Goal: Task Accomplishment & Management: Complete application form

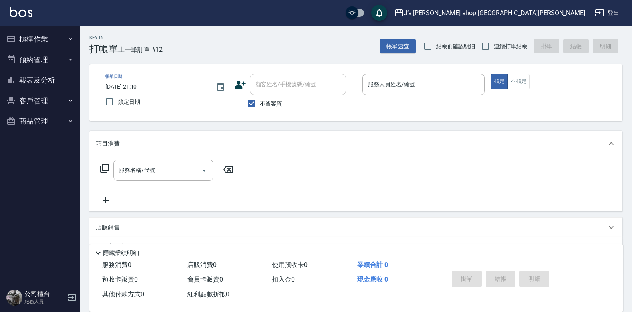
drag, startPoint x: 137, startPoint y: 84, endPoint x: 259, endPoint y: 92, distance: 122.5
click at [137, 84] on input "2025/09/23 21:10" at bounding box center [156, 86] width 102 height 13
type input "2025/09/23 01:10"
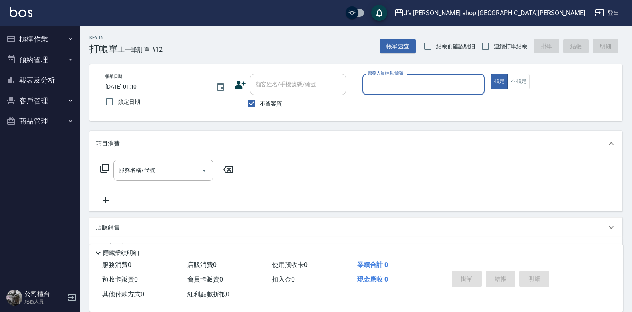
drag, startPoint x: 372, startPoint y: 74, endPoint x: 375, endPoint y: 79, distance: 6.6
click at [372, 74] on label "服務人員姓名/編號" at bounding box center [385, 73] width 35 height 6
click at [372, 78] on input "服務人員姓名/編號" at bounding box center [423, 85] width 115 height 14
click at [375, 79] on input "服務人員姓名/編號" at bounding box center [423, 85] width 115 height 14
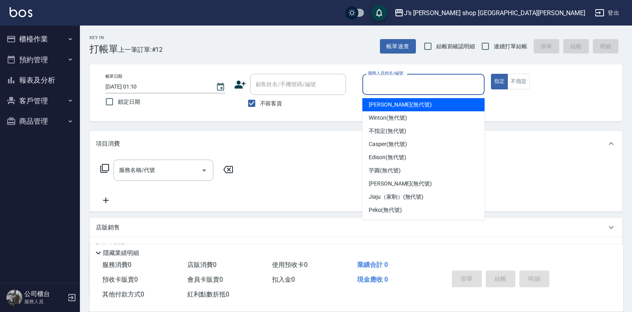
click at [371, 12] on input "checkbox" at bounding box center [352, 12] width 38 height 13
checkbox input "true"
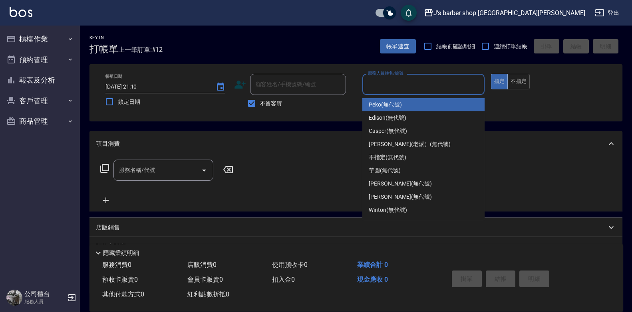
click at [398, 87] on input "服務人員姓名/編號" at bounding box center [423, 85] width 115 height 14
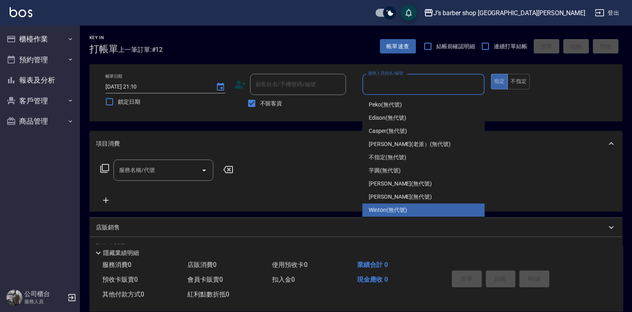
click at [392, 205] on div "Winton (無代號)" at bounding box center [423, 210] width 122 height 13
type input "Winton(無代號)"
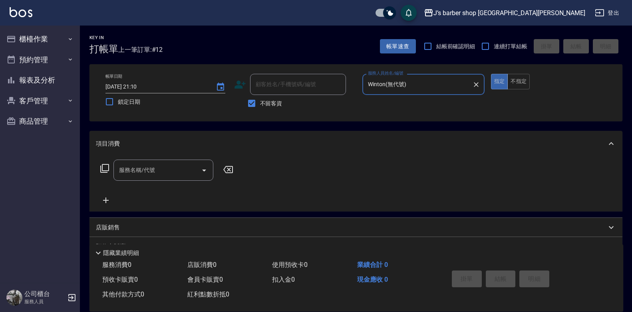
click at [198, 179] on div at bounding box center [204, 170] width 12 height 21
click at [176, 169] on input "服務名稱/代號" at bounding box center [157, 170] width 81 height 14
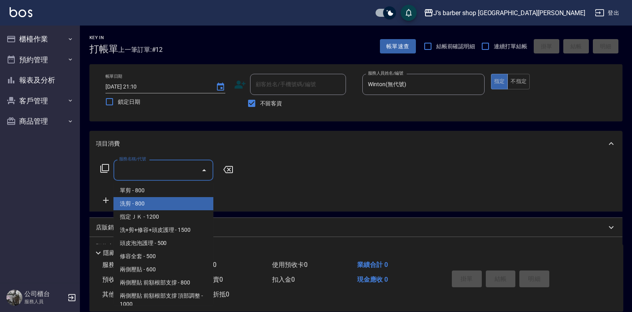
click at [167, 200] on span "洗剪 - 800" at bounding box center [163, 203] width 100 height 13
type input "洗剪(101)"
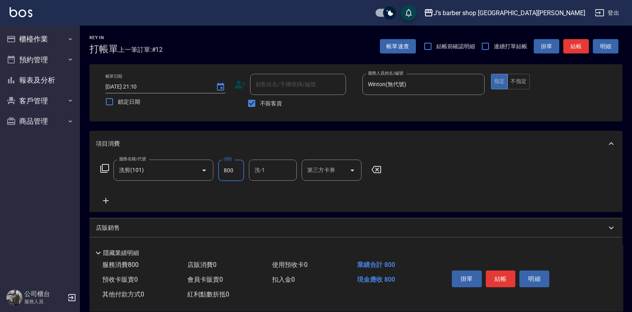
click at [239, 175] on input "800" at bounding box center [231, 171] width 26 height 22
type input "700"
click at [260, 173] on input "洗-1" at bounding box center [273, 170] width 41 height 14
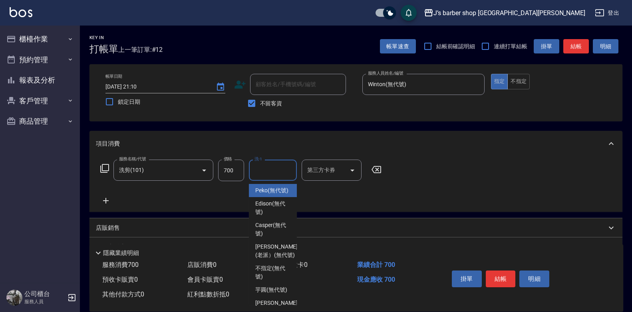
click at [271, 195] on span "Peko (無代號)" at bounding box center [271, 191] width 33 height 8
type input "Peko(無代號)"
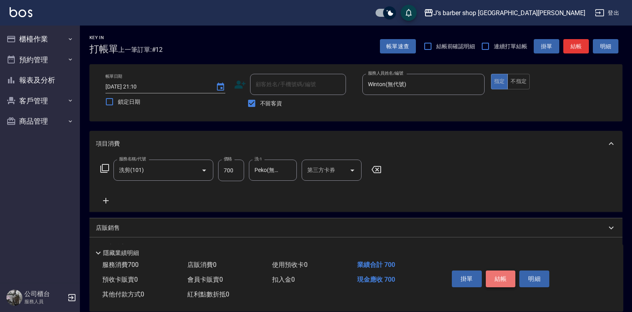
click at [509, 276] on button "結帳" at bounding box center [501, 279] width 30 height 17
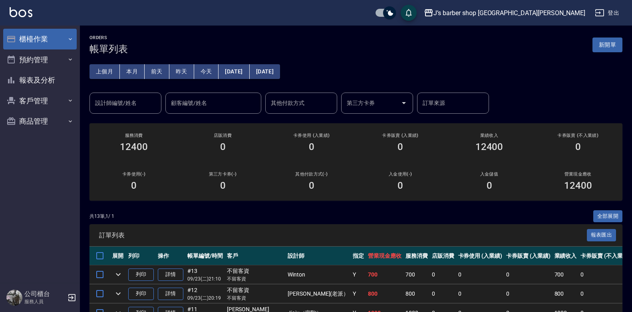
click at [47, 44] on button "櫃檯作業" at bounding box center [40, 39] width 74 height 21
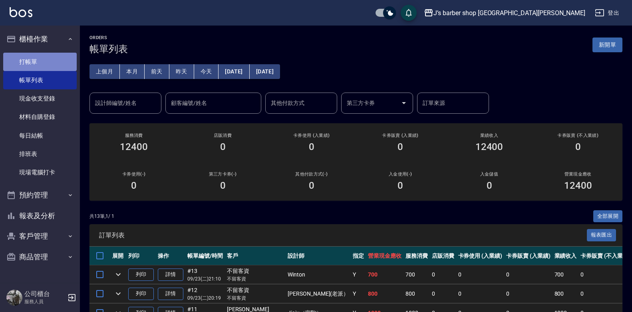
click at [50, 68] on link "打帳單" at bounding box center [40, 62] width 74 height 18
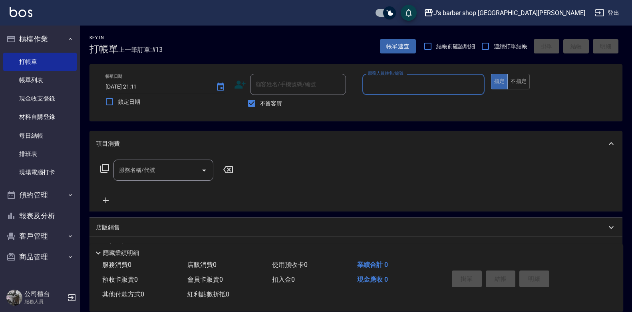
click at [141, 84] on input "2025/09/23 21:11" at bounding box center [156, 86] width 102 height 13
type input "2025/09/23 02:11"
click at [414, 81] on input "服務人員姓名/編號" at bounding box center [423, 85] width 115 height 14
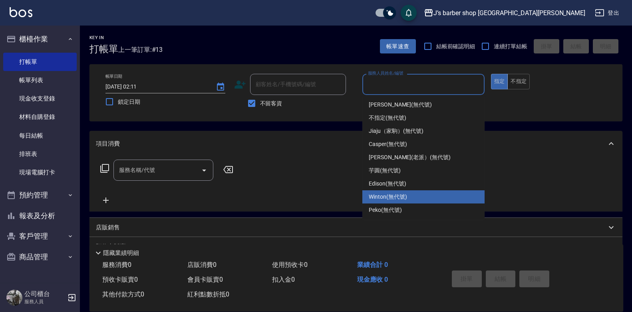
click at [390, 193] on span "Winton (無代號)" at bounding box center [388, 197] width 38 height 8
type input "Winton(無代號)"
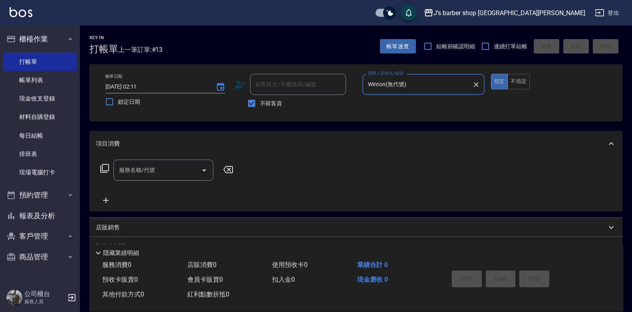
click at [151, 176] on input "服務名稱/代號" at bounding box center [157, 170] width 81 height 14
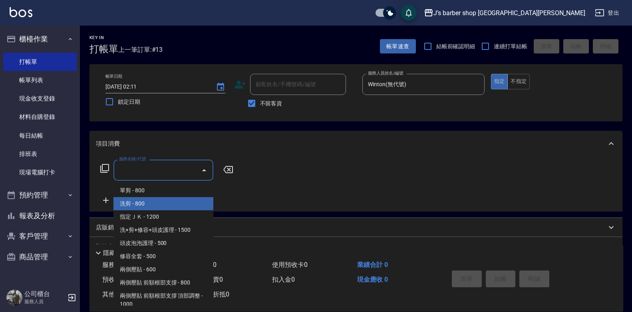
click at [160, 201] on span "洗剪 - 800" at bounding box center [163, 203] width 100 height 13
type input "洗剪(101)"
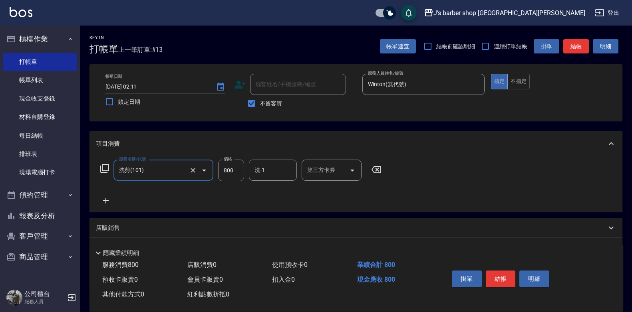
click at [264, 172] on input "洗-1" at bounding box center [273, 170] width 41 height 14
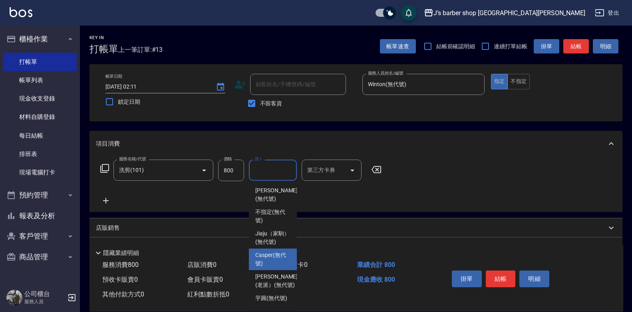
scroll to position [114, 0]
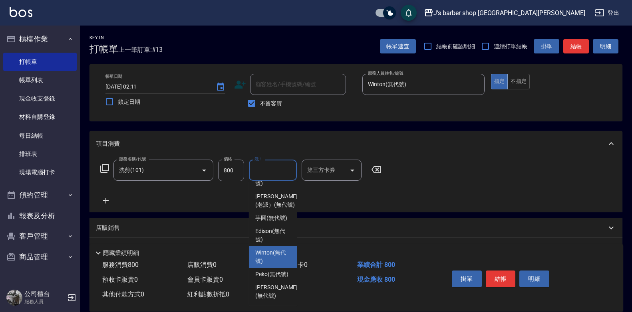
click at [274, 252] on span "Winton (無代號)" at bounding box center [272, 257] width 35 height 17
type input "Winton(無代號)"
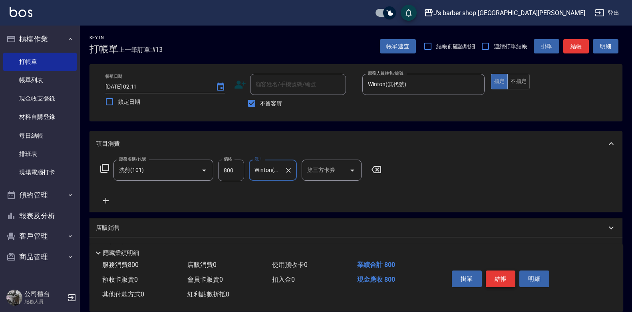
click at [503, 278] on button "結帳" at bounding box center [501, 279] width 30 height 17
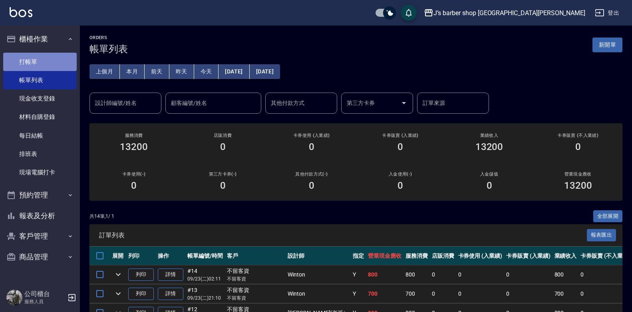
click at [57, 68] on link "打帳單" at bounding box center [40, 62] width 74 height 18
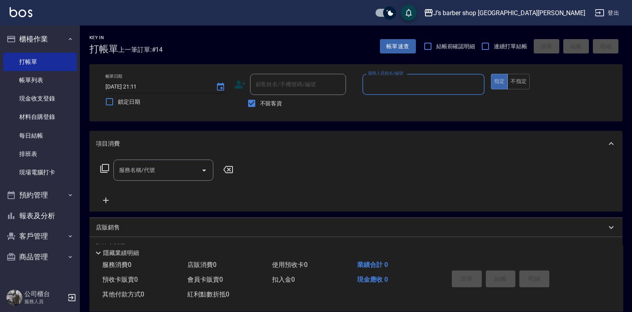
click at [139, 87] on input "2025/09/23 21:11" at bounding box center [156, 86] width 102 height 13
type input "2025/09/23 03:11"
click at [413, 77] on div "服務人員姓名/編號" at bounding box center [423, 84] width 122 height 21
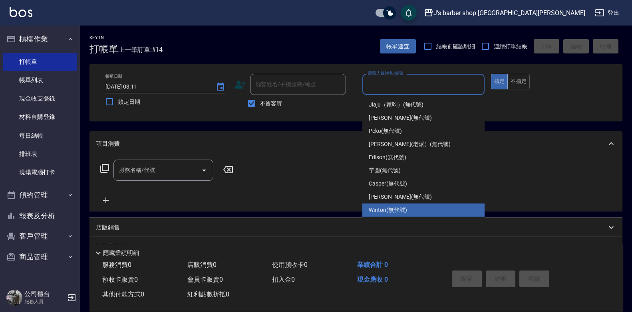
click at [392, 205] on div "Winton (無代號)" at bounding box center [423, 210] width 122 height 13
type input "Winton(無代號)"
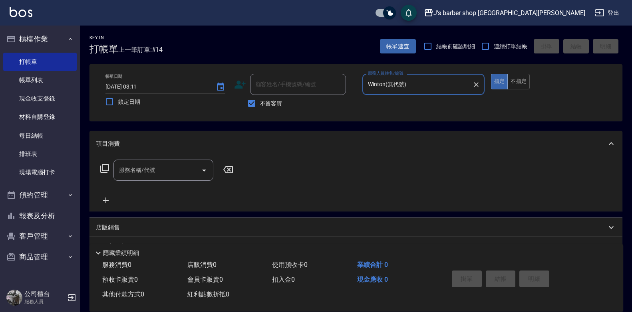
click at [175, 176] on input "服務名稱/代號" at bounding box center [157, 170] width 81 height 14
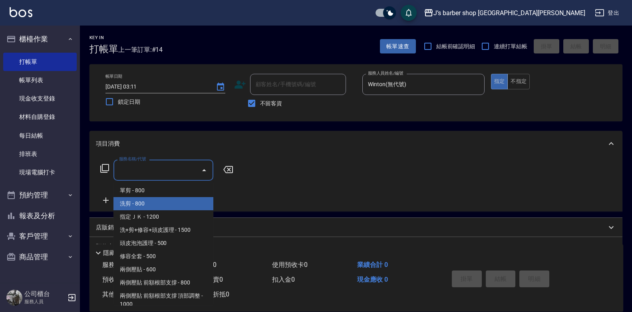
click at [180, 199] on span "洗剪 - 800" at bounding box center [163, 203] width 100 height 13
type input "洗剪(101)"
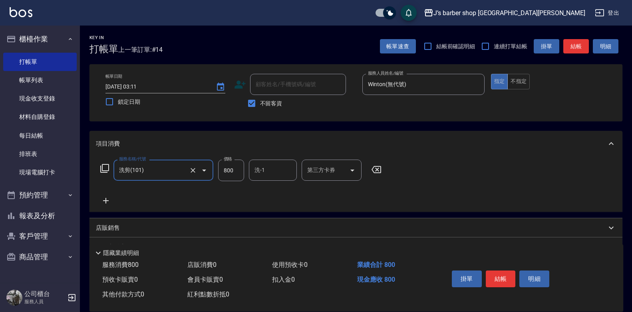
click at [239, 173] on input "800" at bounding box center [231, 171] width 26 height 22
click at [266, 167] on input "洗-1" at bounding box center [273, 170] width 41 height 14
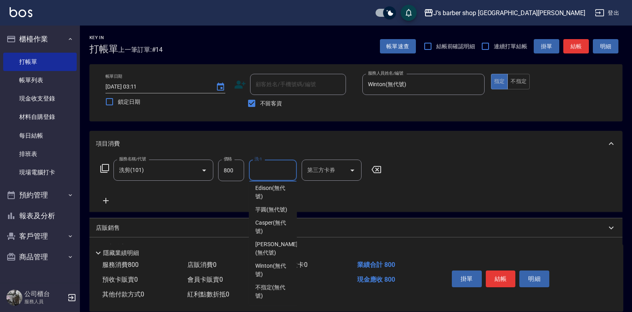
scroll to position [114, 0]
click at [277, 266] on span "Winton (無代號)" at bounding box center [272, 270] width 35 height 17
type input "Winton(無代號)"
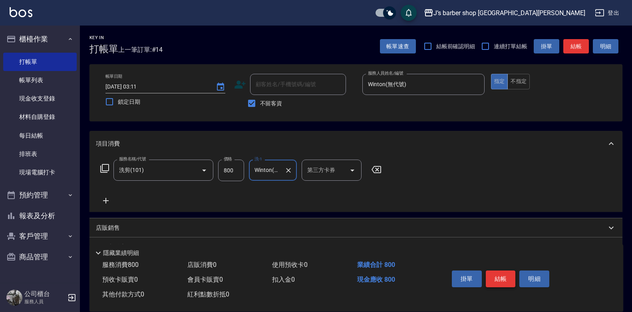
click at [501, 278] on button "結帳" at bounding box center [501, 279] width 30 height 17
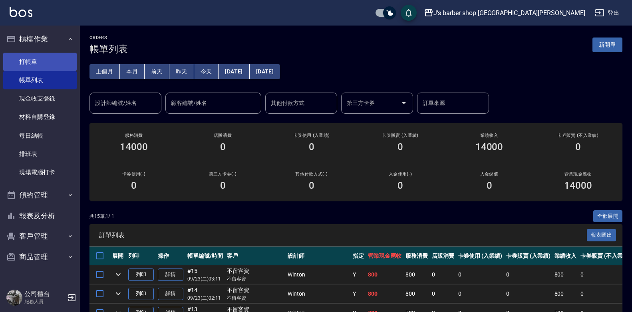
click at [40, 57] on link "打帳單" at bounding box center [40, 62] width 74 height 18
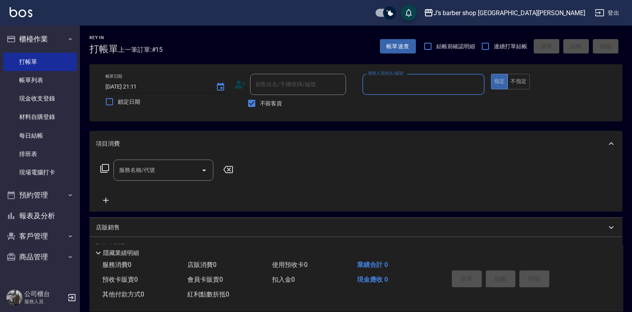
click at [142, 86] on input "2025/09/23 21:11" at bounding box center [156, 86] width 102 height 13
type input "2025/09/23 04:11"
click at [423, 92] on div "服務人員姓名/編號" at bounding box center [423, 84] width 122 height 21
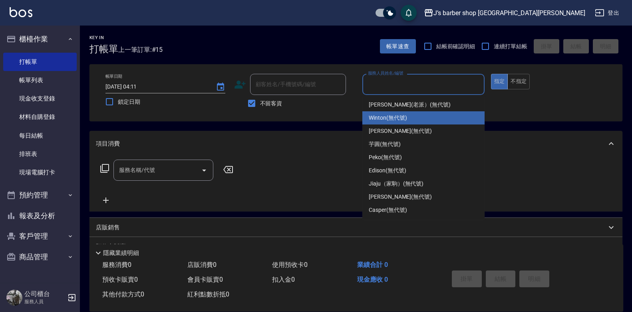
click at [412, 118] on div "Winton (無代號)" at bounding box center [423, 117] width 122 height 13
type input "Winton(無代號)"
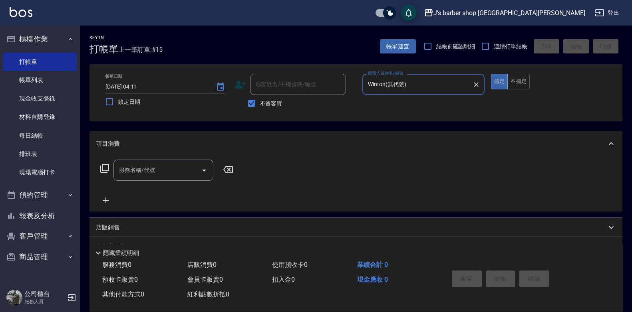
click at [163, 174] on input "服務名稱/代號" at bounding box center [157, 170] width 81 height 14
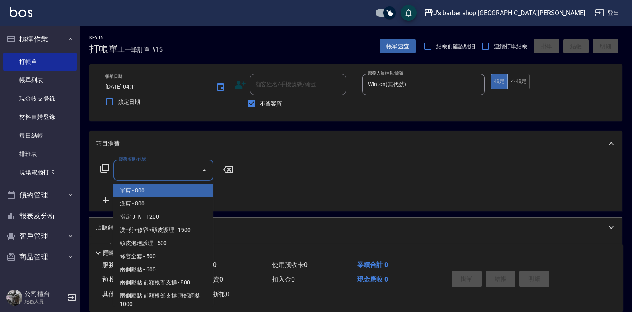
click at [159, 201] on span "洗剪 - 800" at bounding box center [163, 203] width 100 height 13
type input "洗剪(101)"
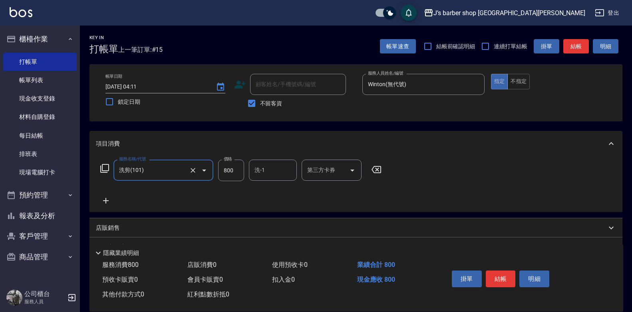
click at [262, 174] on input "洗-1" at bounding box center [273, 170] width 41 height 14
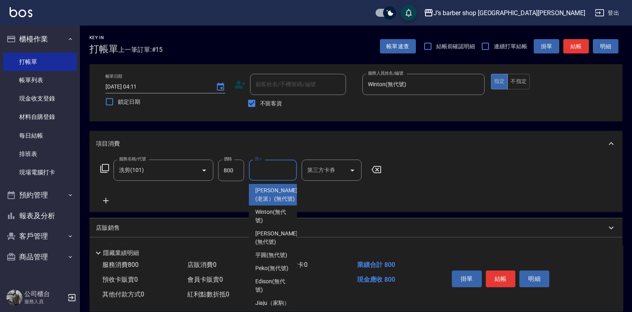
click at [273, 223] on span "Winton (無代號)" at bounding box center [272, 216] width 35 height 17
type input "Winton(無代號)"
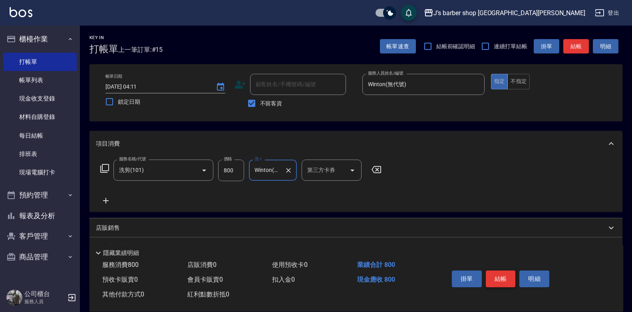
click at [491, 272] on button "結帳" at bounding box center [501, 279] width 30 height 17
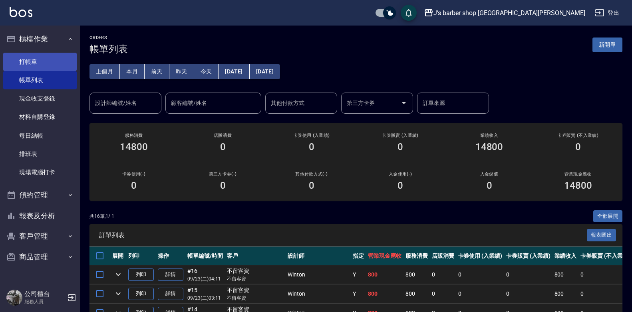
click at [55, 58] on link "打帳單" at bounding box center [40, 62] width 74 height 18
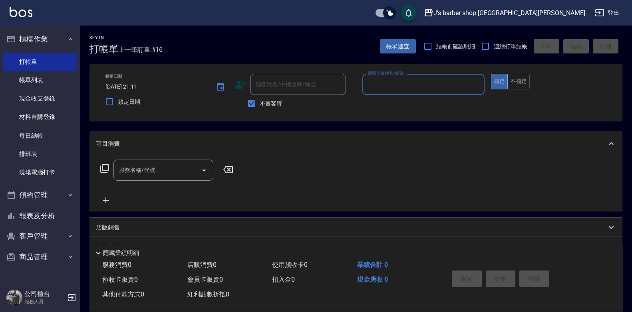
click at [139, 85] on input "2025/09/23 21:11" at bounding box center [156, 86] width 102 height 13
type input "2025/09/23 05:11"
click at [392, 86] on input "服務人員姓名/編號" at bounding box center [423, 85] width 115 height 14
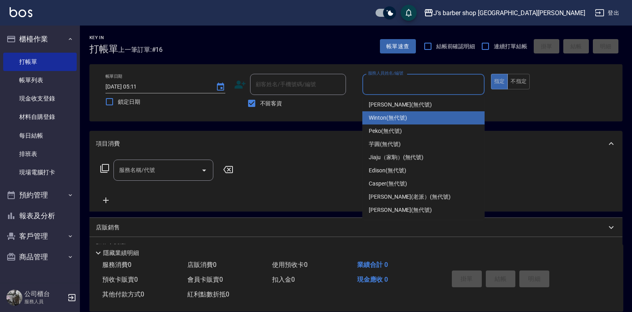
click at [398, 119] on span "Winton (無代號)" at bounding box center [388, 118] width 38 height 8
type input "Winton(無代號)"
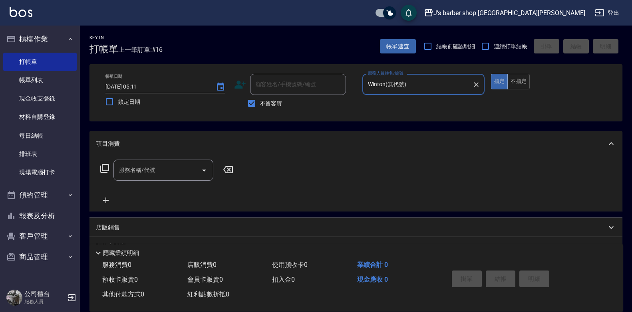
click at [205, 171] on icon "Open" at bounding box center [204, 171] width 4 height 2
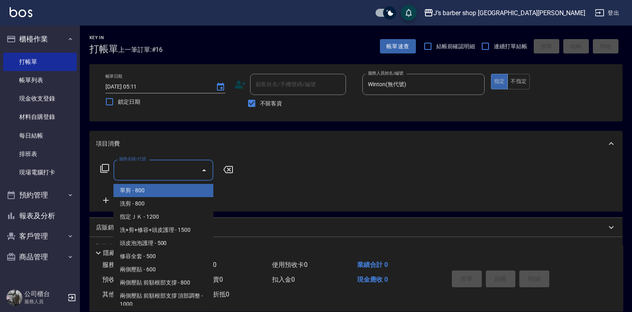
click at [181, 196] on span "單剪 - 800" at bounding box center [163, 190] width 100 height 13
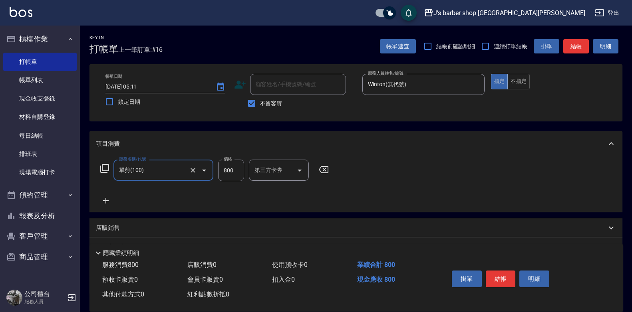
click at [161, 171] on input "單剪(100)" at bounding box center [152, 170] width 70 height 14
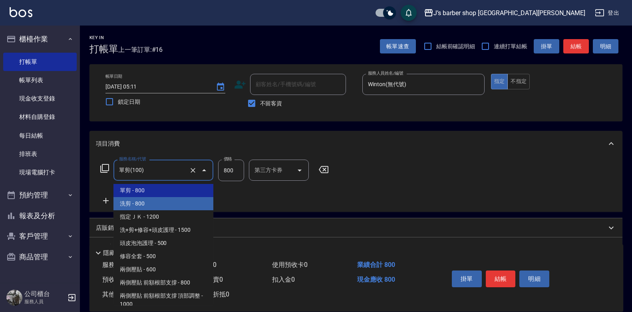
click at [162, 204] on span "洗剪 - 800" at bounding box center [163, 203] width 100 height 13
type input "洗剪(101)"
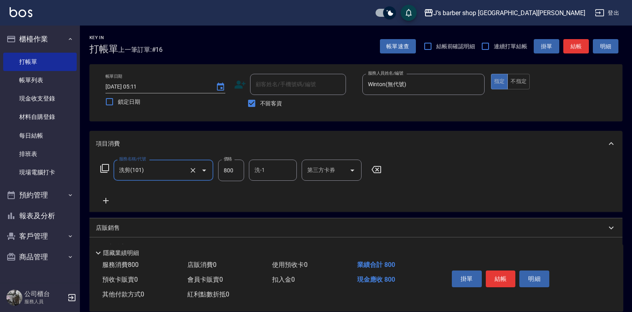
click at [255, 163] on div "洗-1" at bounding box center [273, 170] width 48 height 21
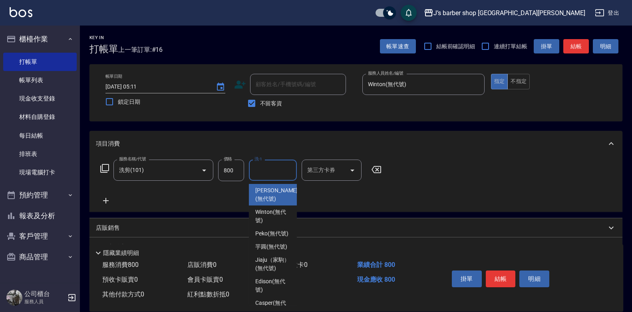
click at [277, 213] on span "Winton (無代號)" at bounding box center [272, 216] width 35 height 17
type input "Winton(無代號)"
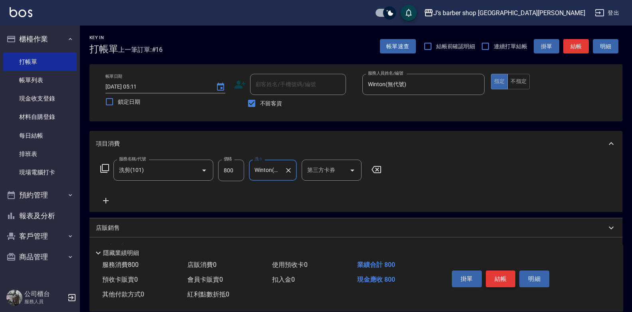
click at [504, 274] on button "結帳" at bounding box center [501, 279] width 30 height 17
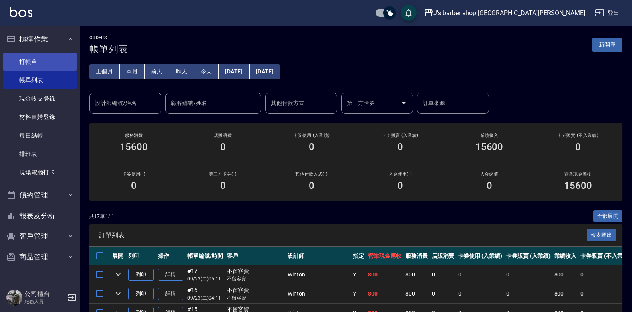
click at [58, 67] on link "打帳單" at bounding box center [40, 62] width 74 height 18
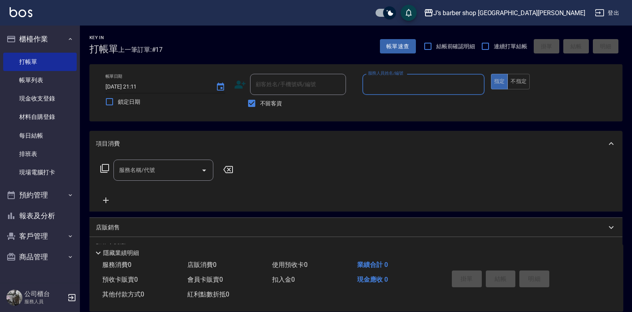
click at [139, 85] on input "2025/09/23 21:11" at bounding box center [156, 86] width 102 height 13
type input "2025/09/23 06:11"
click at [383, 86] on input "服務人員姓名/編號" at bounding box center [423, 85] width 115 height 14
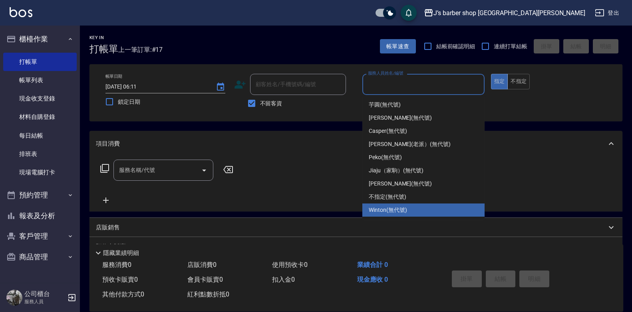
drag, startPoint x: 390, startPoint y: 208, endPoint x: 347, endPoint y: 206, distance: 43.2
click at [390, 208] on span "Winton (無代號)" at bounding box center [388, 210] width 38 height 8
type input "Winton(無代號)"
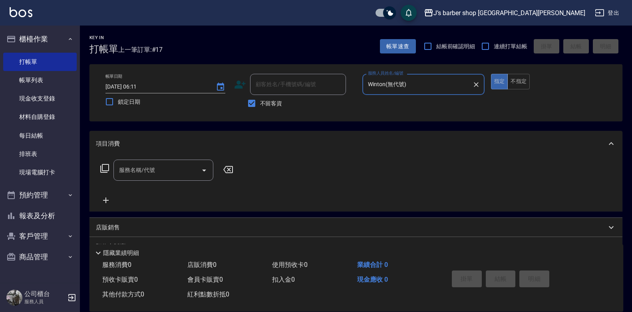
click at [175, 167] on input "服務名稱/代號" at bounding box center [157, 170] width 81 height 14
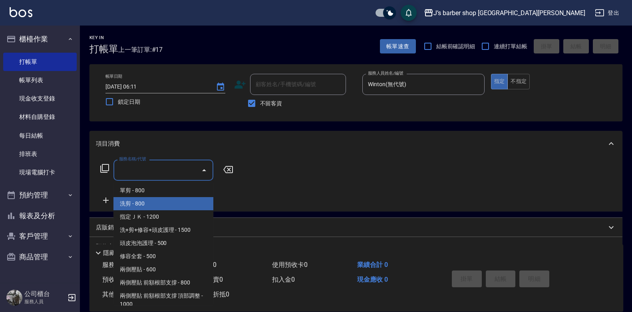
click at [172, 199] on span "洗剪 - 800" at bounding box center [163, 203] width 100 height 13
type input "洗剪(101)"
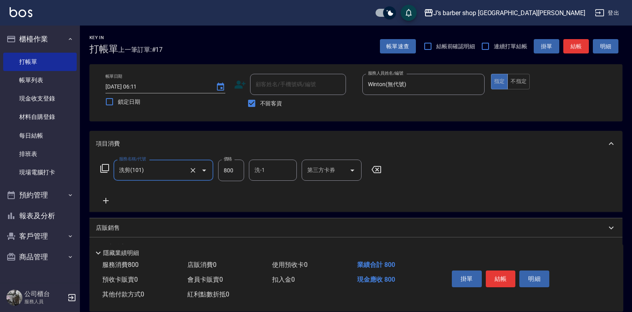
click at [271, 175] on input "洗-1" at bounding box center [273, 170] width 41 height 14
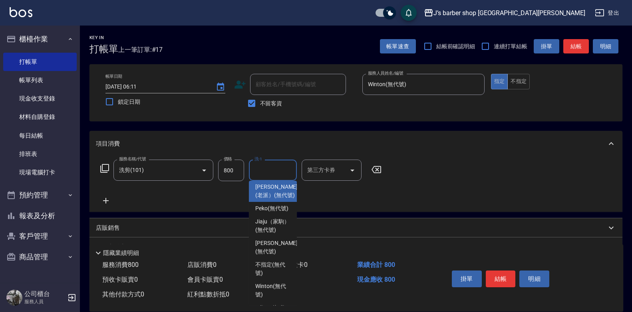
scroll to position [114, 0]
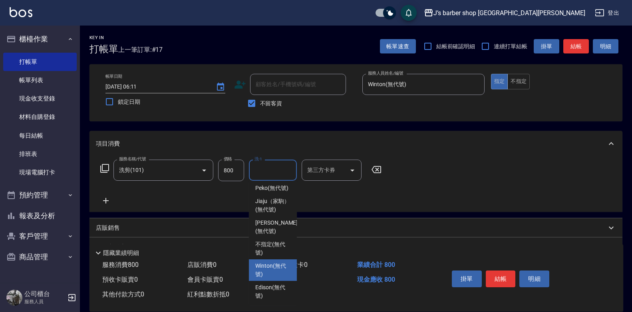
click at [278, 270] on span "Winton (無代號)" at bounding box center [272, 270] width 35 height 17
type input "Winton(無代號)"
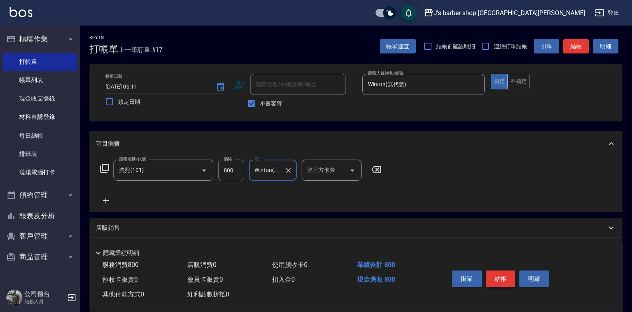
click at [495, 273] on button "結帳" at bounding box center [501, 279] width 30 height 17
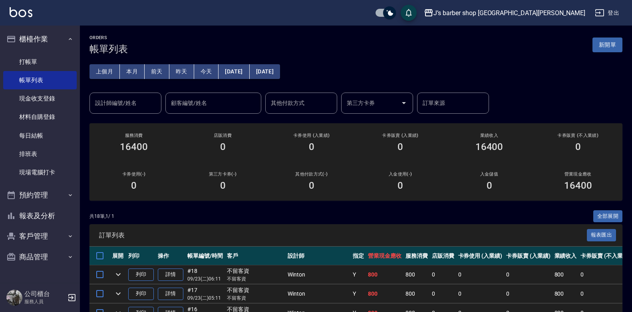
click at [146, 98] on input "設計師編號/姓名" at bounding box center [125, 103] width 65 height 14
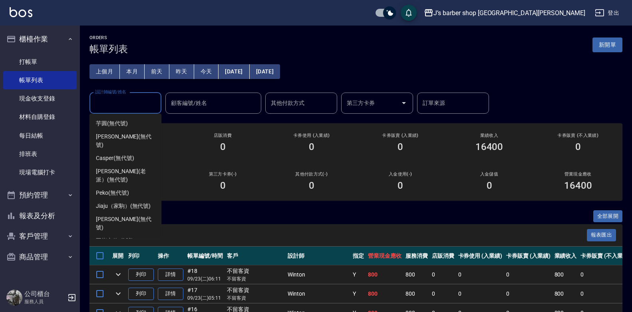
click at [123, 248] on div "Winton (無代號)" at bounding box center [125, 254] width 72 height 13
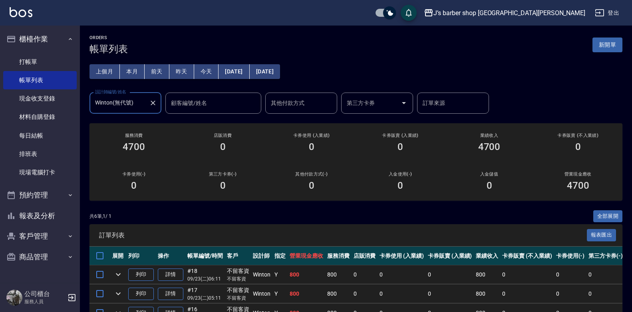
click at [136, 74] on button "本月" at bounding box center [132, 71] width 25 height 15
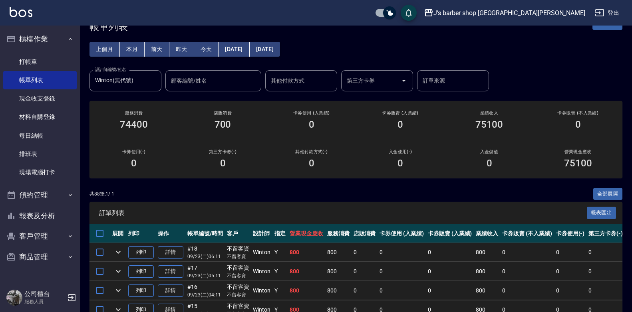
scroll to position [40, 0]
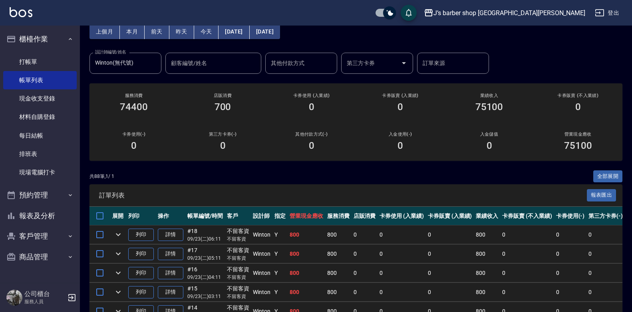
click at [199, 141] on div "0" at bounding box center [223, 145] width 70 height 11
click at [122, 60] on input "Winton(無代號)" at bounding box center [119, 63] width 53 height 14
click at [122, 61] on input "Winton(無代號)" at bounding box center [119, 63] width 53 height 14
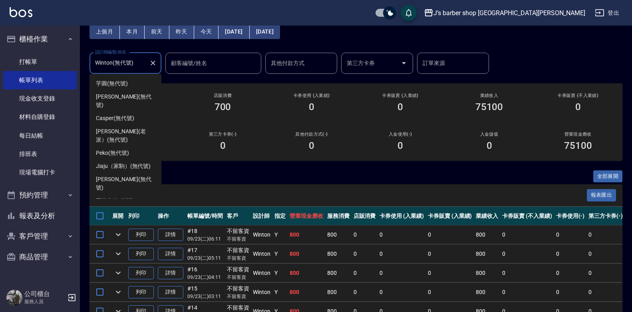
scroll to position [5, 0]
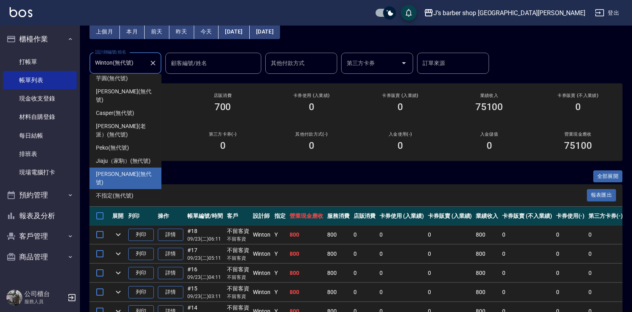
click at [135, 169] on div "KENNY (無代號)" at bounding box center [125, 179] width 72 height 22
type input "KENNY(無代號)"
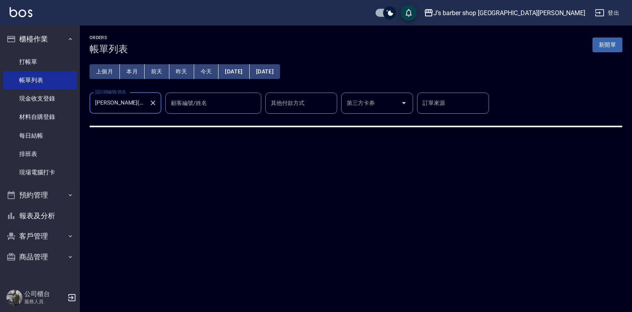
scroll to position [0, 0]
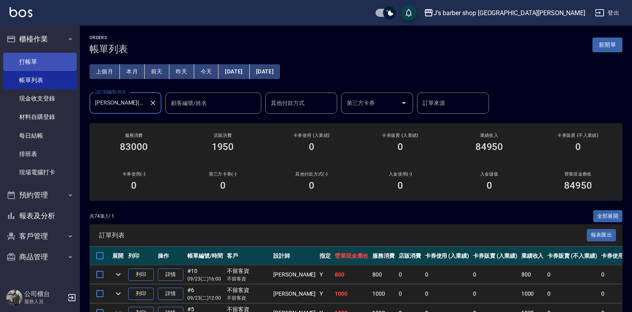
click at [60, 67] on link "打帳單" at bounding box center [40, 62] width 74 height 18
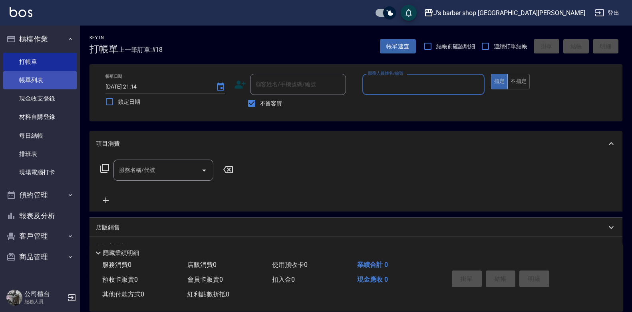
click at [19, 78] on link "帳單列表" at bounding box center [40, 80] width 74 height 18
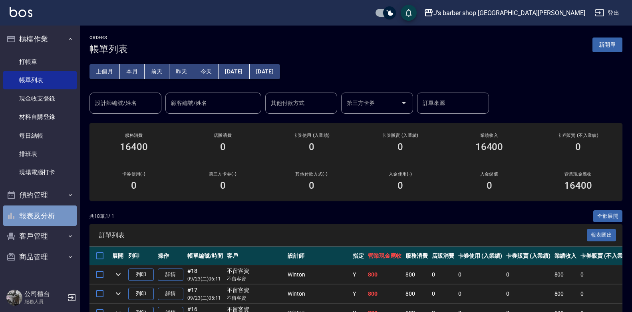
click at [61, 206] on button "報表及分析" at bounding box center [40, 216] width 74 height 21
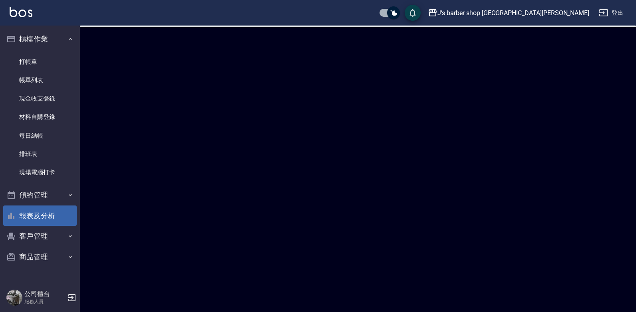
click at [62, 206] on button "報表及分析" at bounding box center [40, 216] width 74 height 21
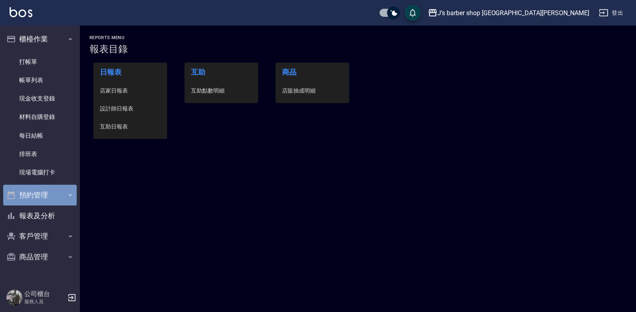
click at [62, 201] on button "預約管理" at bounding box center [40, 195] width 74 height 21
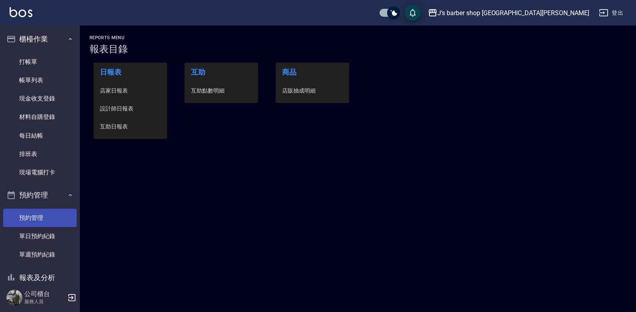
click at [45, 220] on link "預約管理" at bounding box center [40, 218] width 74 height 18
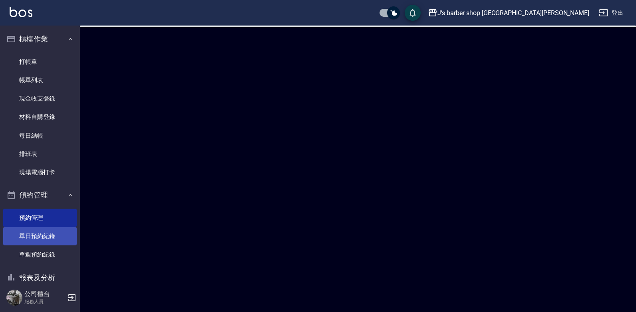
click at [40, 240] on link "單日預約紀錄" at bounding box center [40, 236] width 74 height 18
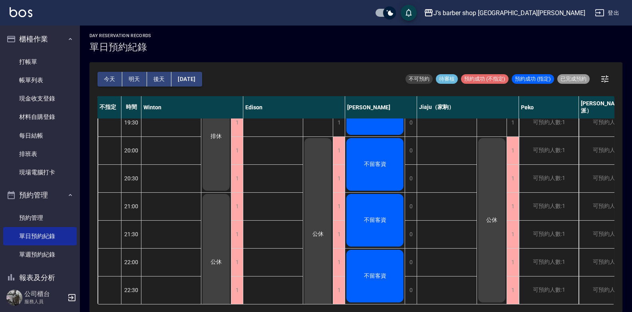
scroll to position [2, 0]
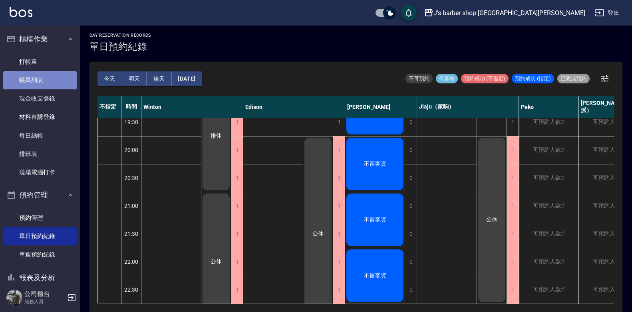
click at [52, 76] on link "帳單列表" at bounding box center [40, 80] width 74 height 18
